Goal: Transaction & Acquisition: Purchase product/service

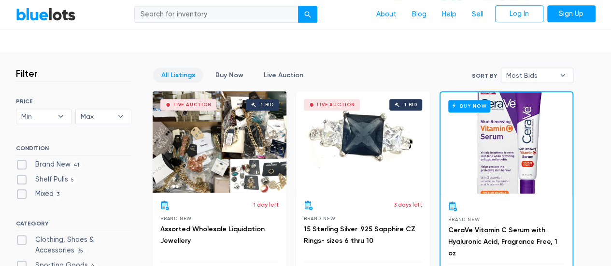
scroll to position [193, 0]
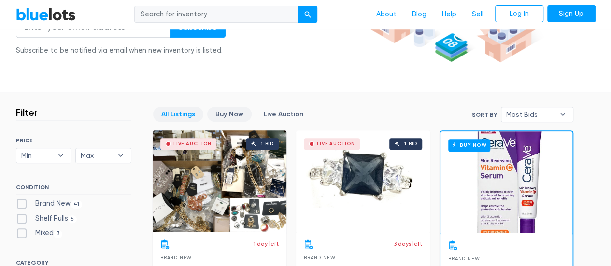
click at [224, 117] on link "Buy Now" at bounding box center [229, 114] width 44 height 15
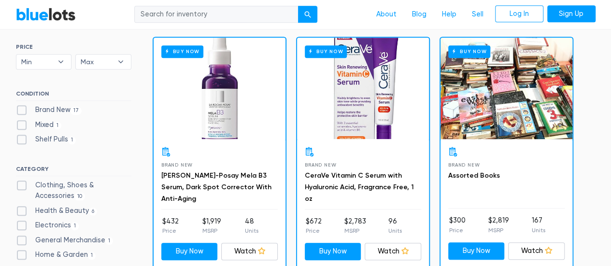
scroll to position [290, 0]
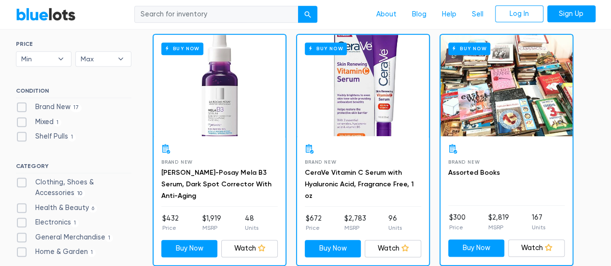
click at [22, 104] on label "Brand New 17" at bounding box center [49, 107] width 66 height 11
click at [22, 104] on New"] "Brand New 17" at bounding box center [19, 105] width 6 height 6
checkbox New"] "true"
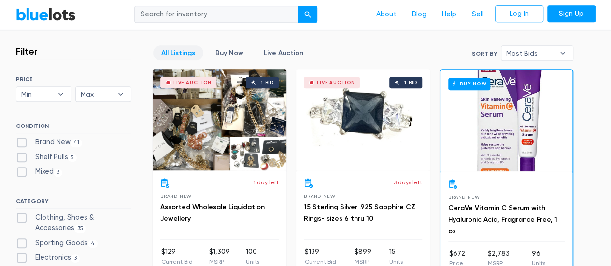
scroll to position [242, 0]
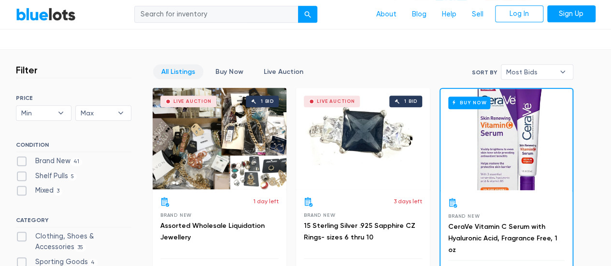
scroll to position [338, 0]
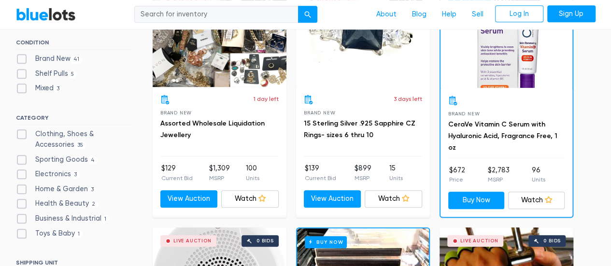
click at [25, 175] on label "Electronics 3" at bounding box center [48, 174] width 64 height 11
click at [22, 175] on input "Electronics 3" at bounding box center [19, 172] width 6 height 6
checkbox input "true"
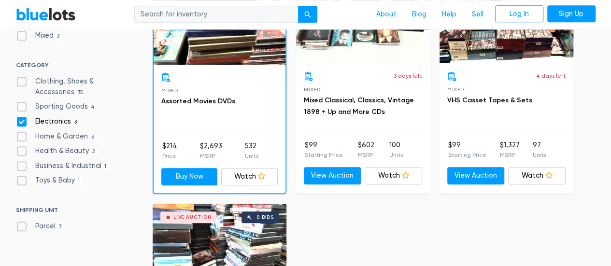
scroll to position [357, 0]
